Goal: Task Accomplishment & Management: Manage account settings

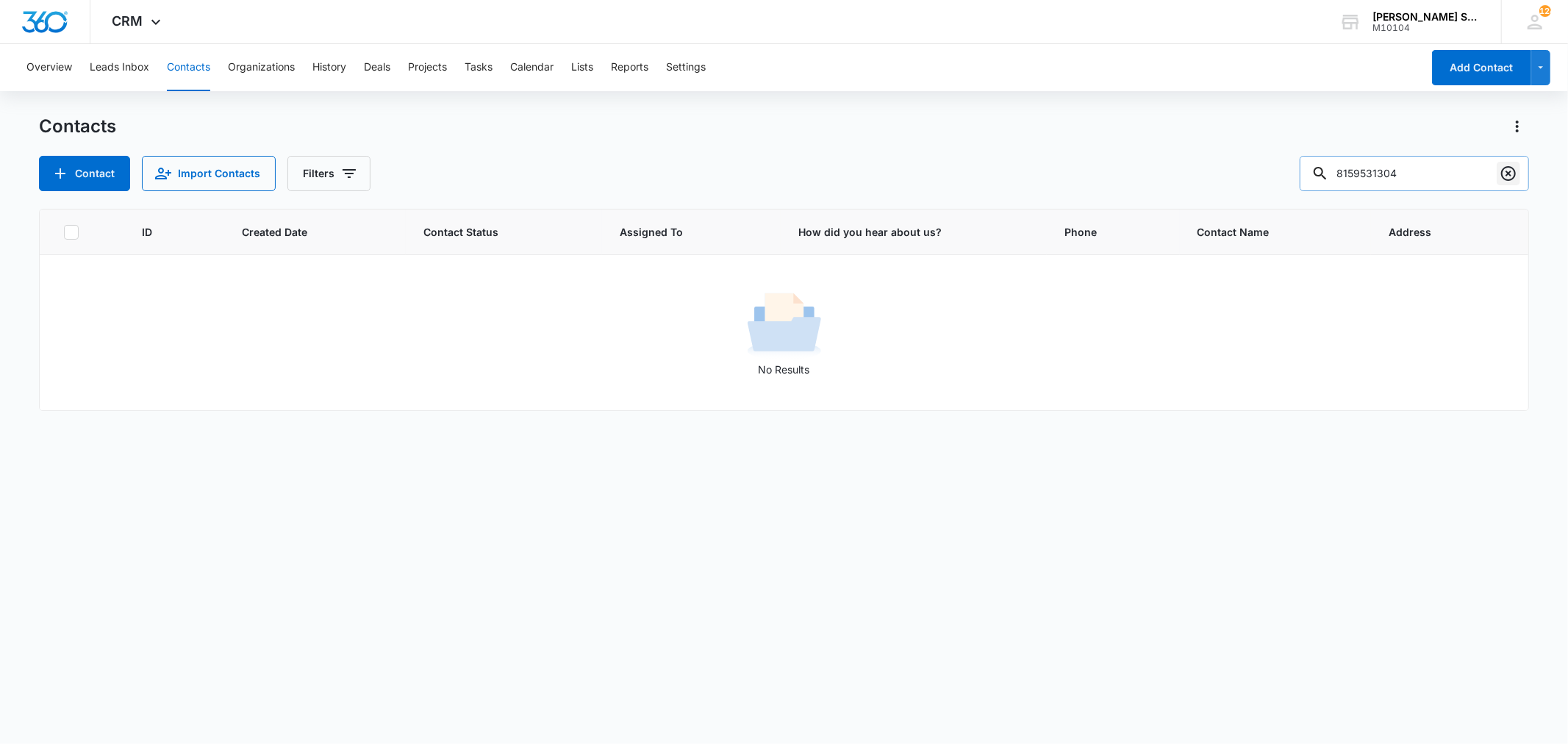
click at [1503, 172] on icon "Clear" at bounding box center [1508, 173] width 18 height 18
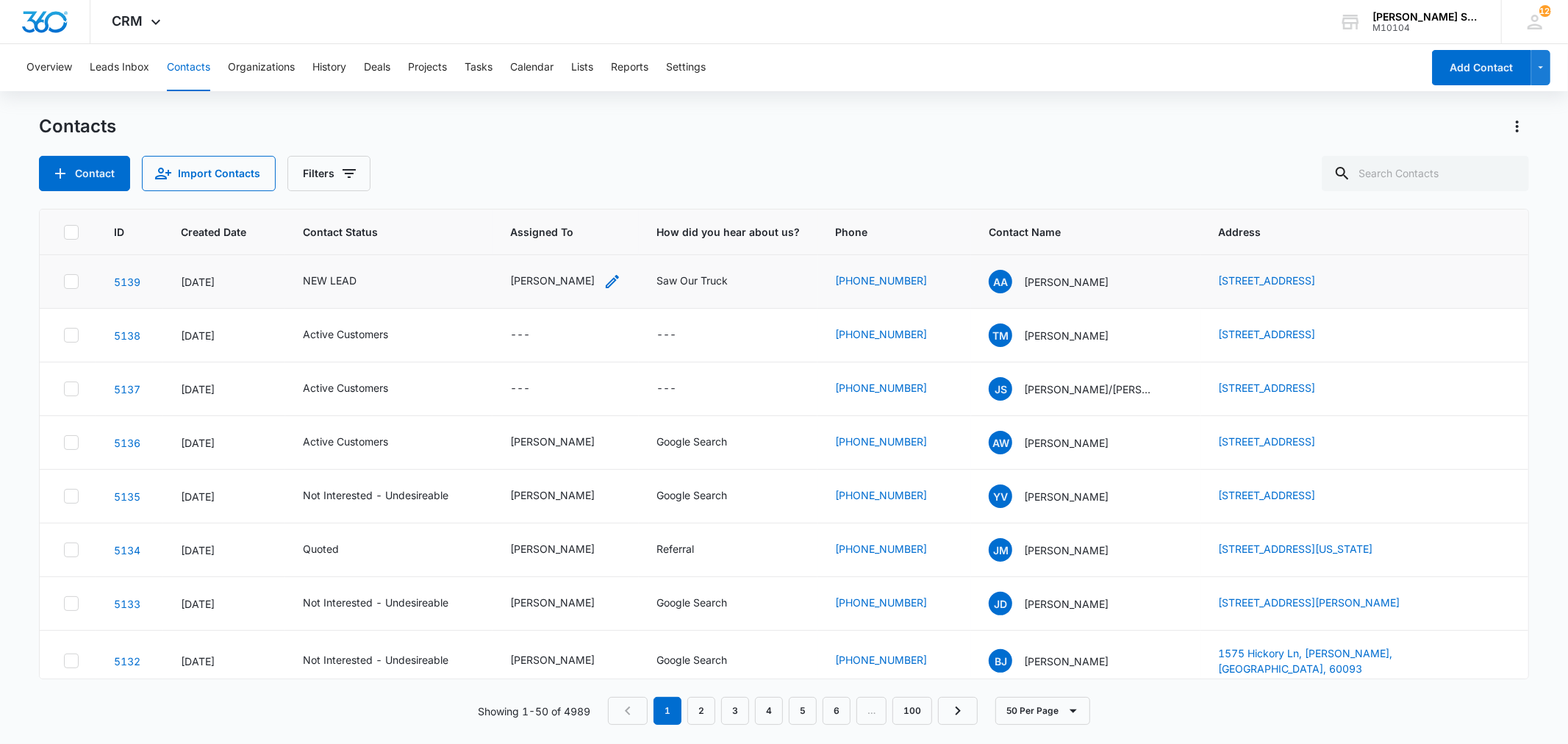
click at [552, 277] on div "[PERSON_NAME]" at bounding box center [552, 280] width 84 height 15
click at [584, 187] on icon "Remove Kenneth Florman" at bounding box center [579, 185] width 9 height 9
type input "ji"
click at [498, 246] on p "[PERSON_NAME]" at bounding box center [512, 238] width 32 height 15
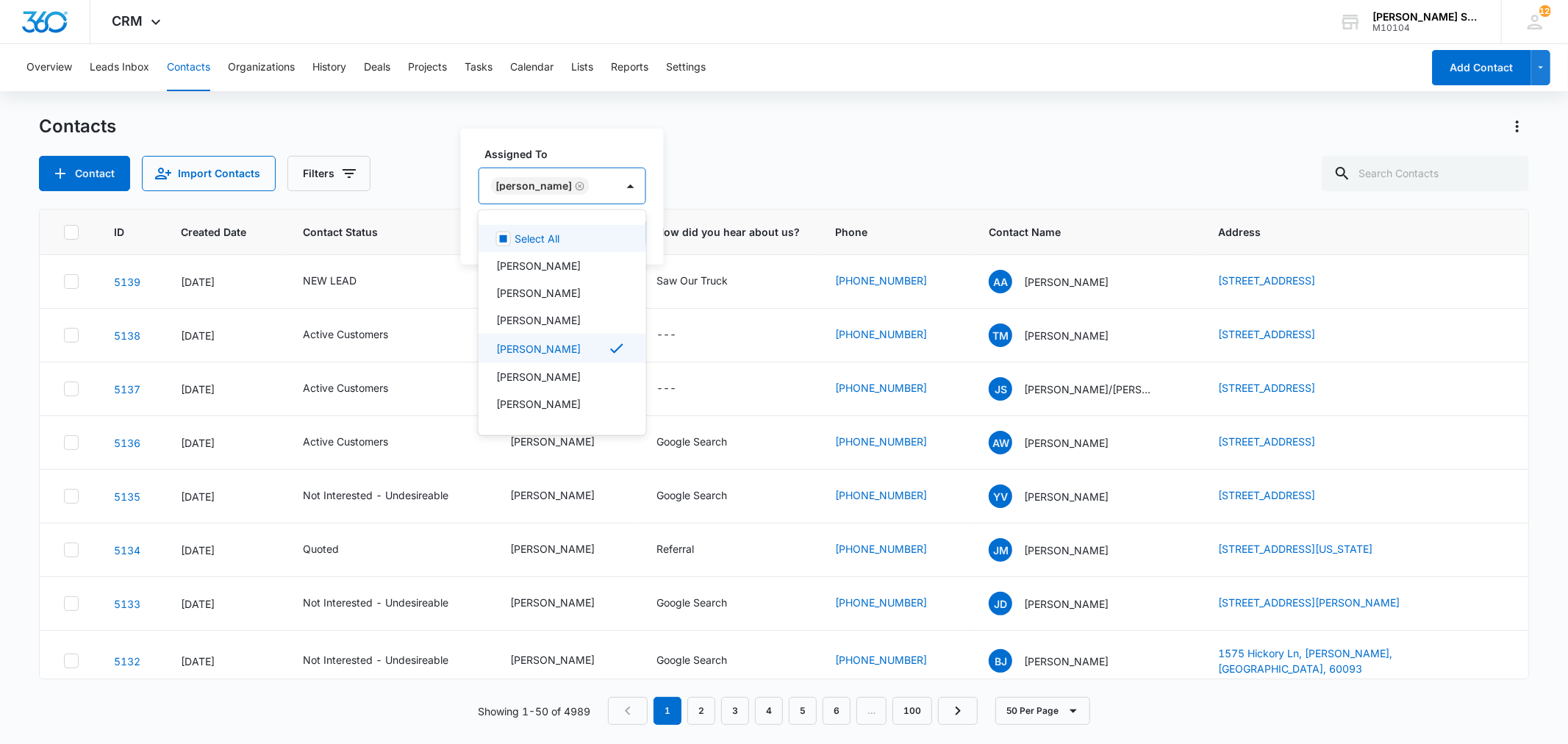
click at [637, 234] on div "Assigned To option Jim McDevitt, selected. 12 results available. Use Up and Dow…" at bounding box center [562, 197] width 203 height 136
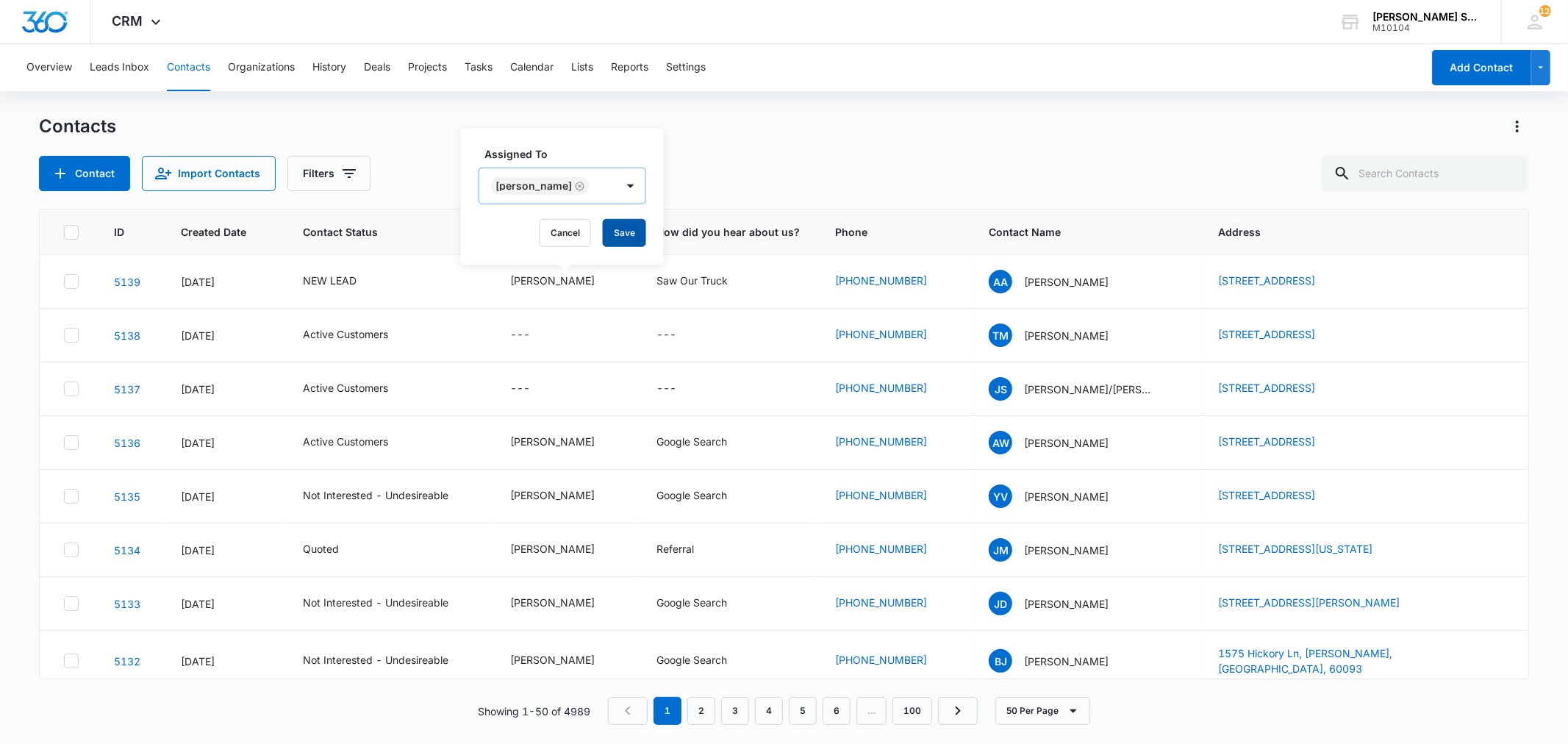
click at [622, 234] on button "Save" at bounding box center [625, 233] width 44 height 28
click at [333, 280] on div "NEW LEAD" at bounding box center [329, 280] width 53 height 15
click at [341, 185] on icon "Remove NEW LEAD" at bounding box center [345, 186] width 11 height 11
click at [391, 238] on button "Save" at bounding box center [388, 233] width 44 height 28
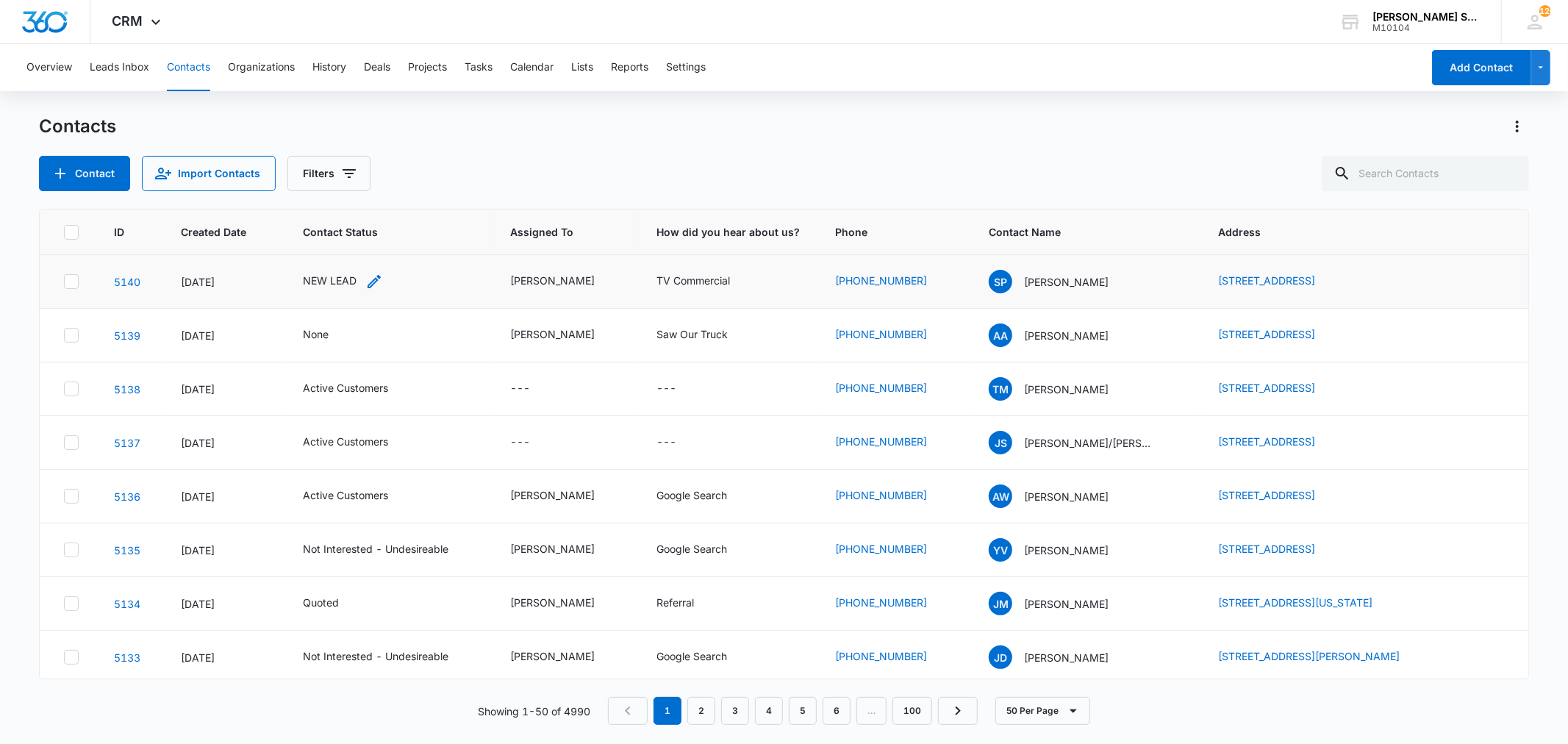
click at [324, 287] on div "NEW LEAD" at bounding box center [329, 280] width 53 height 15
click at [344, 186] on icon "Remove NEW LEAD" at bounding box center [345, 185] width 9 height 9
type input "un"
click at [291, 275] on div "Not Interested - Undesireable" at bounding box center [316, 261] width 81 height 74
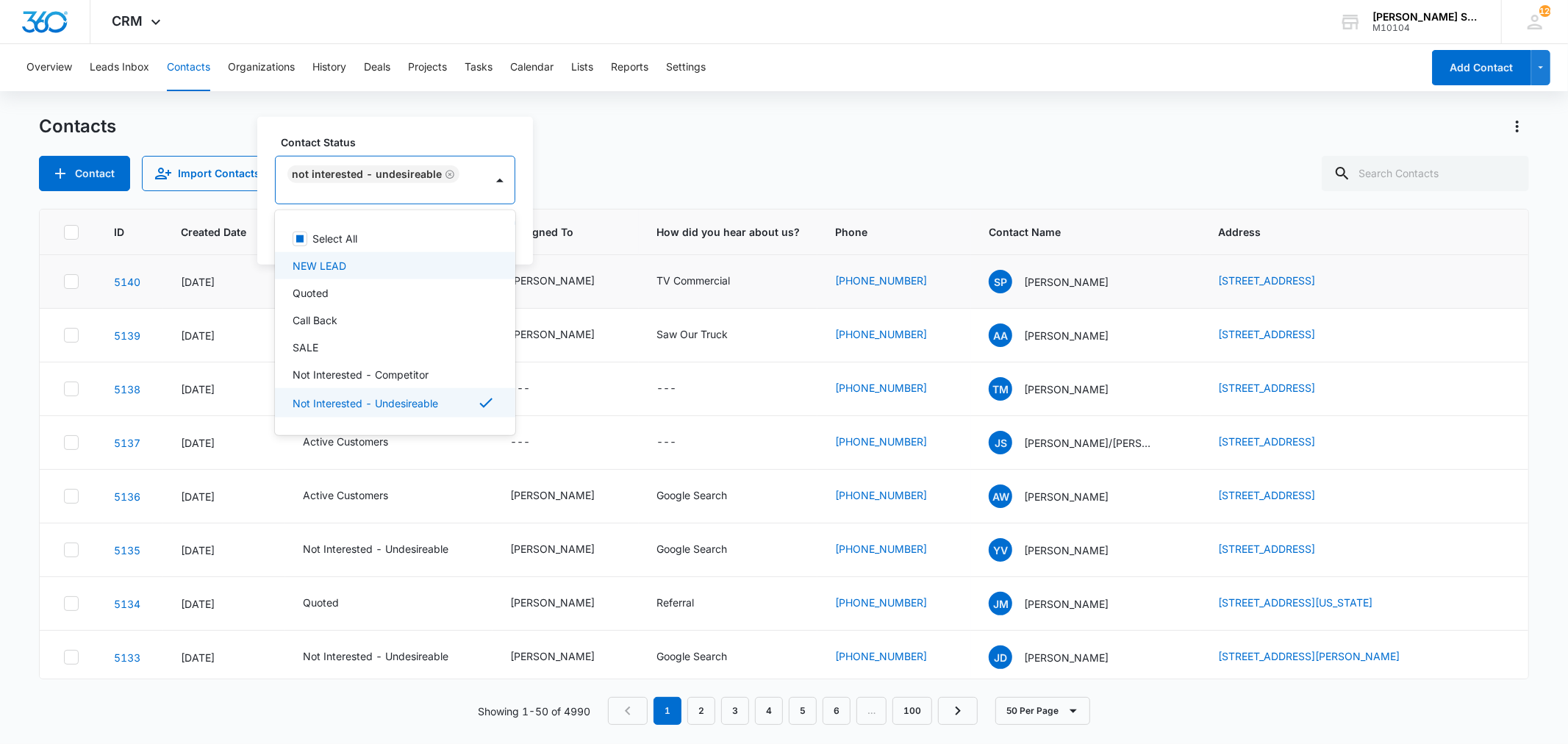
click at [524, 238] on div "Contact Status option Not Interested - Undesireable, selected. 15 results avail…" at bounding box center [395, 190] width 276 height 148
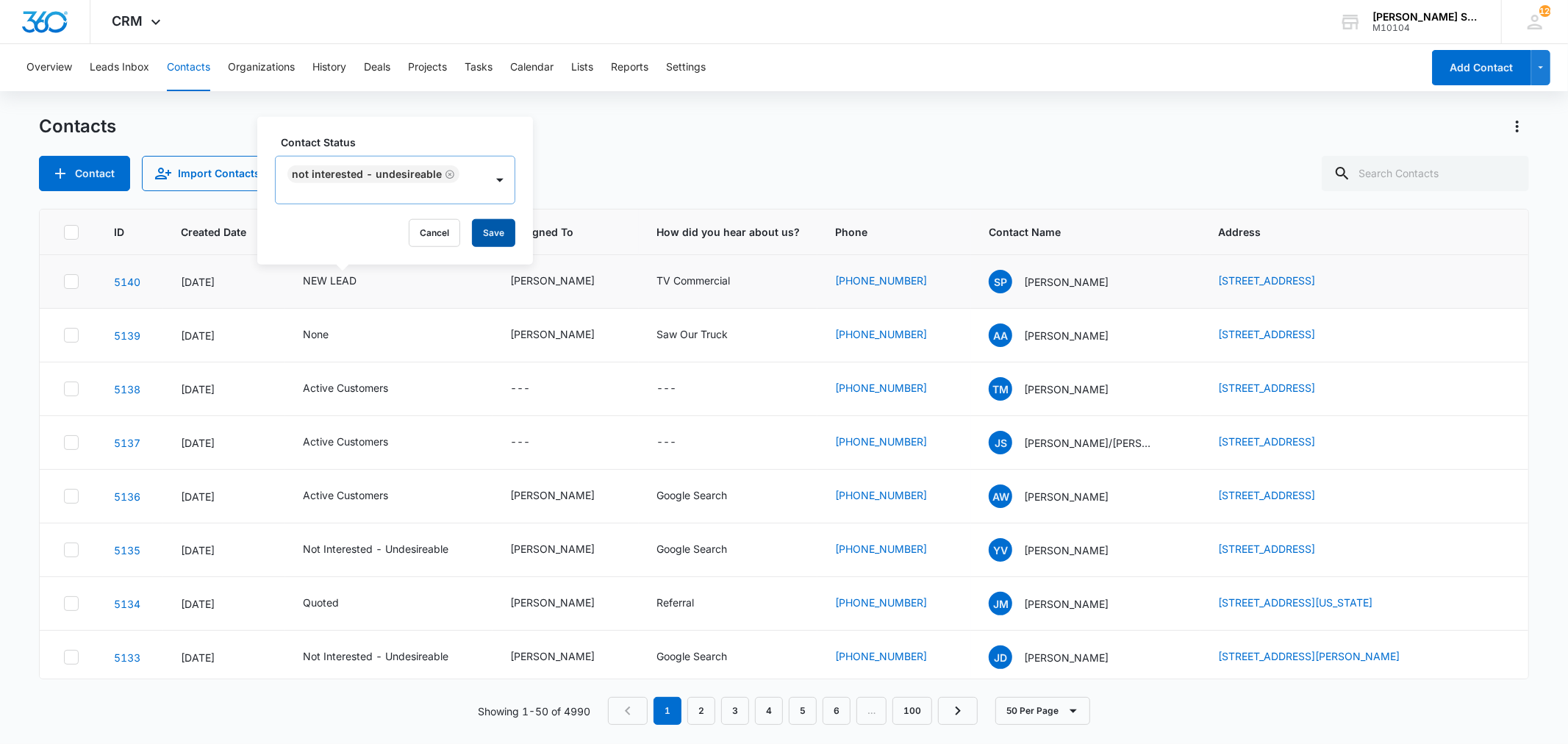
click at [497, 231] on button "Save" at bounding box center [494, 233] width 44 height 28
